Goal: Task Accomplishment & Management: Use online tool/utility

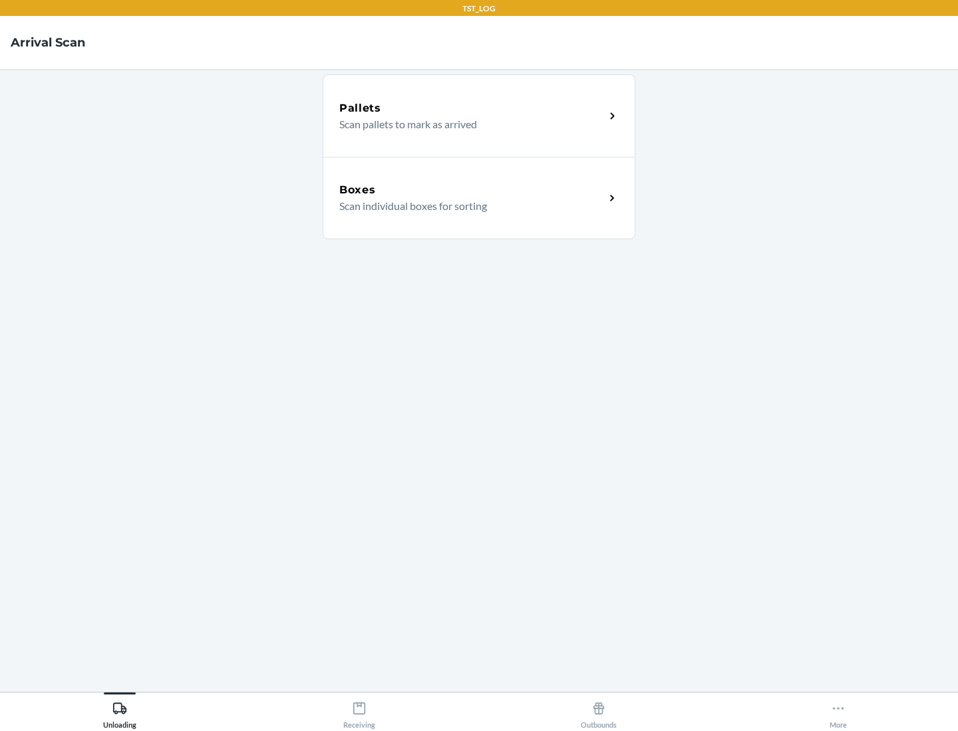
click at [471, 190] on div "Boxes" at bounding box center [471, 190] width 265 height 16
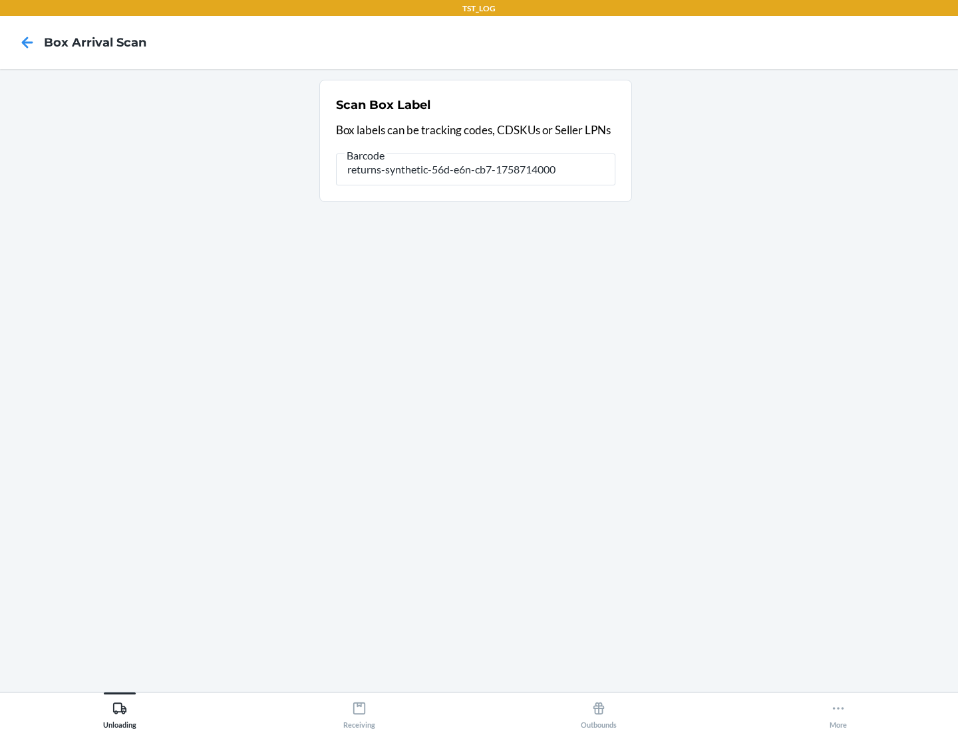
type input "returns-synthetic-56d-e6n-cb7-1758714000"
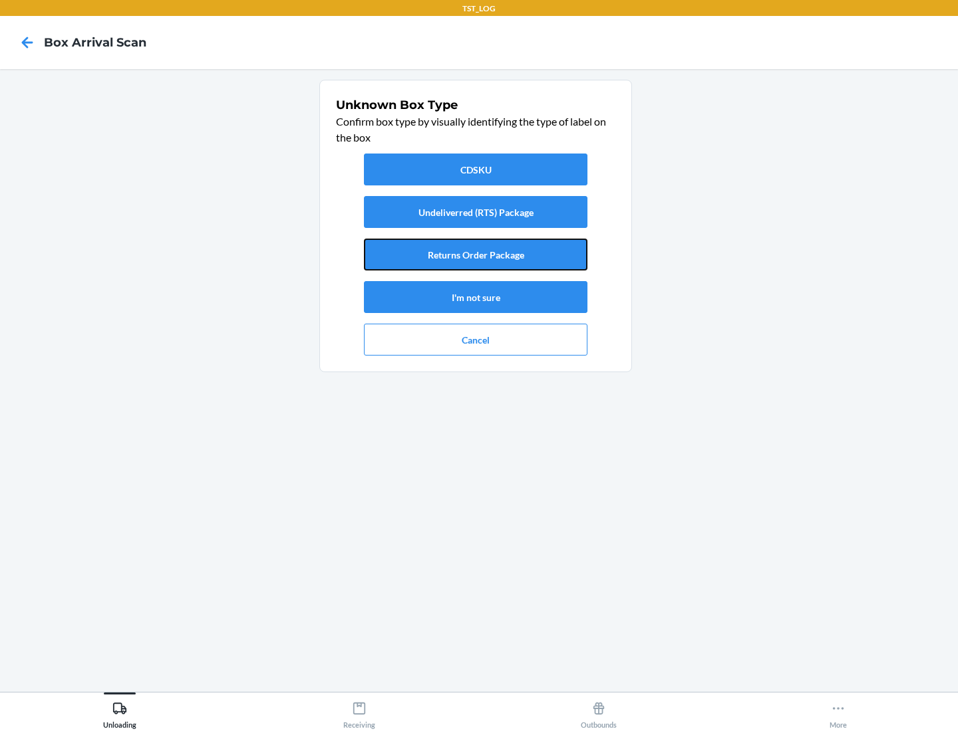
click at [475, 255] on button "Returns Order Package" at bounding box center [475, 255] width 223 height 32
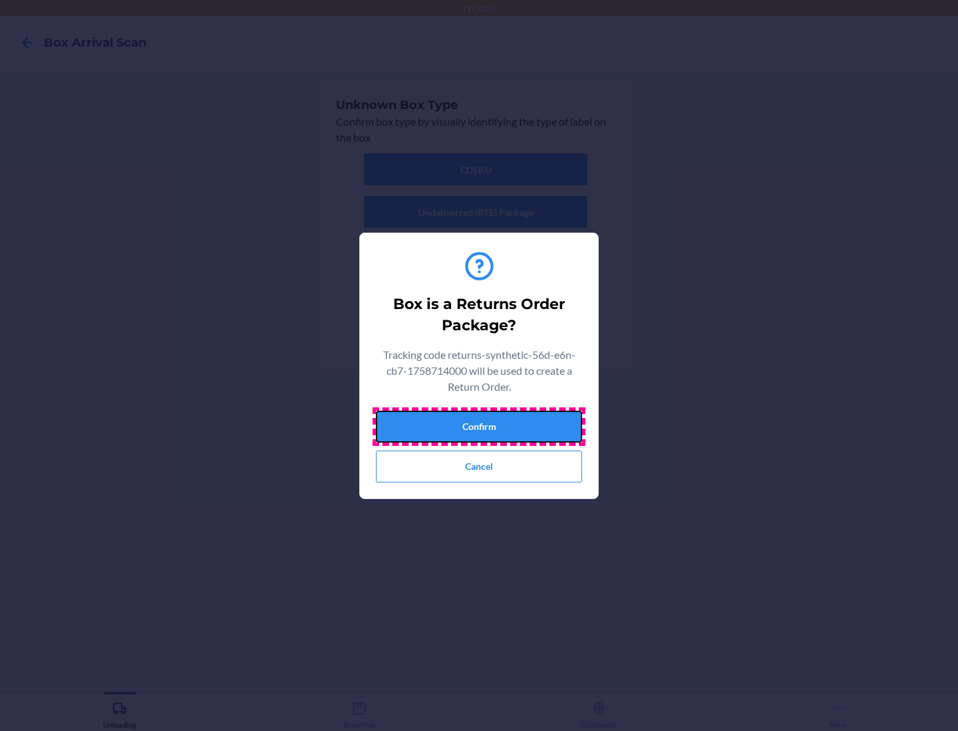
click at [479, 426] on button "Confirm" at bounding box center [479, 427] width 206 height 32
